Goal: Check status

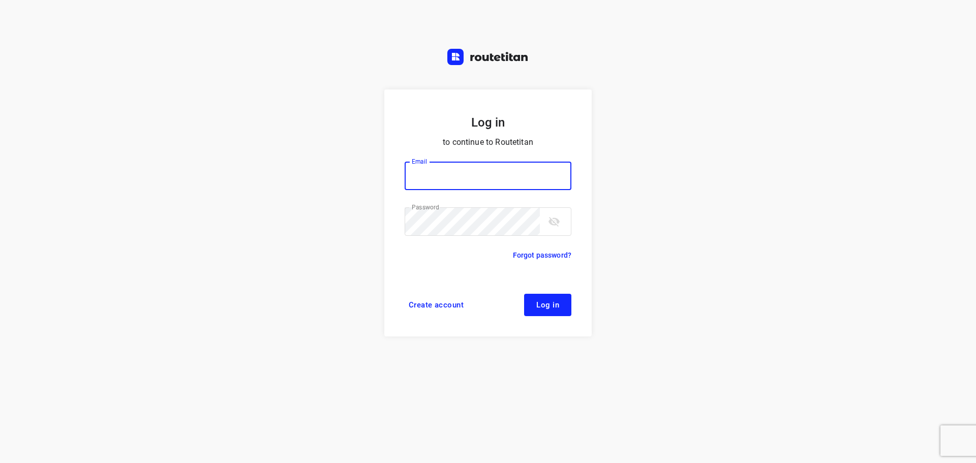
type input "[PERSON_NAME][EMAIL_ADDRESS][DOMAIN_NAME]"
click at [554, 306] on span "Log in" at bounding box center [547, 305] width 23 height 8
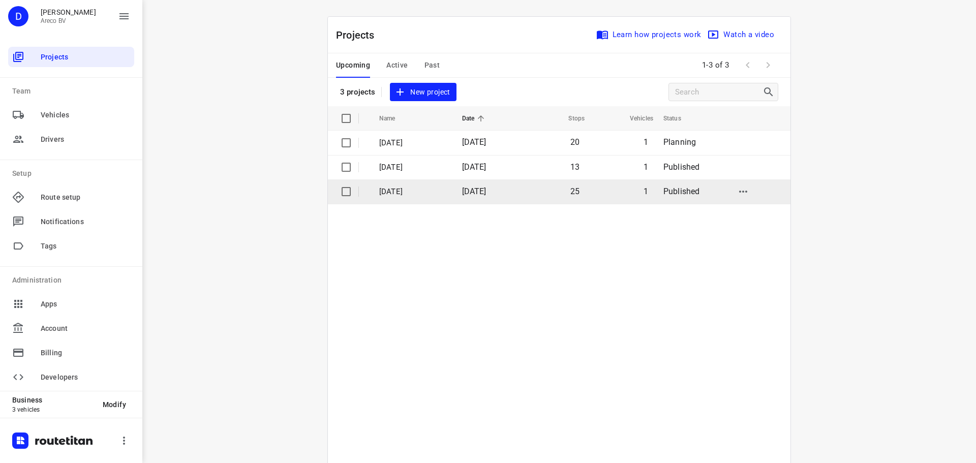
click at [447, 191] on p "[DATE]" at bounding box center [413, 192] width 68 height 12
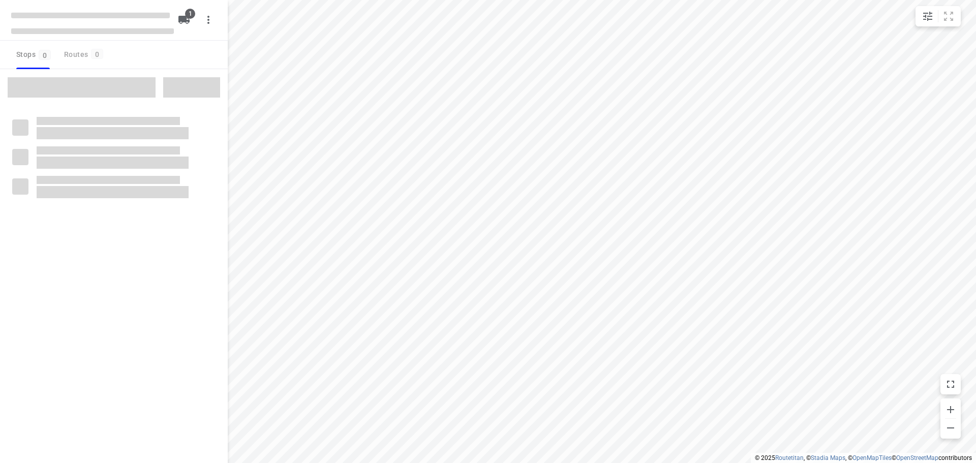
type input "distance"
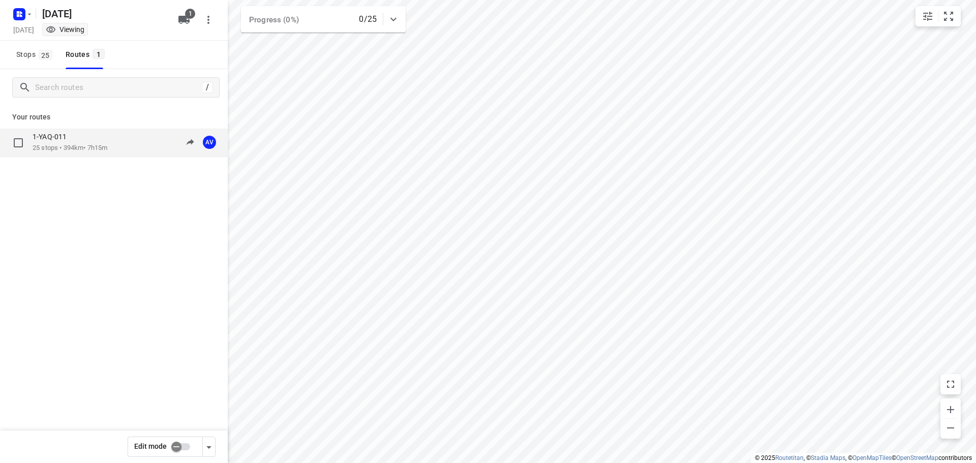
click at [112, 146] on div "1-YAQ-011 25 stops • 394km • 7h15m 09:00-16:14 AV" at bounding box center [130, 142] width 195 height 21
